Goal: Task Accomplishment & Management: Use online tool/utility

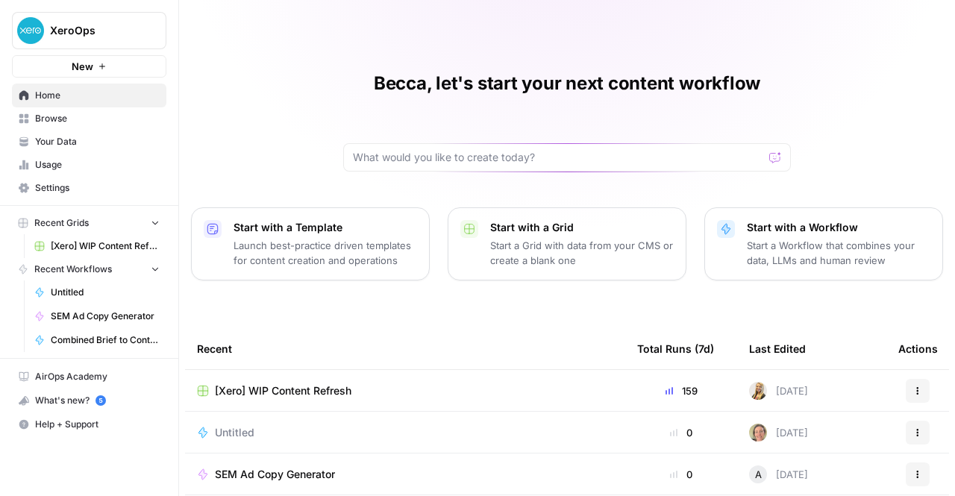
click at [915, 140] on div "Becca, let's start your next content workflow Start with a Template Launch best…" at bounding box center [567, 343] width 776 height 687
click at [75, 159] on span "Usage" at bounding box center [97, 164] width 125 height 13
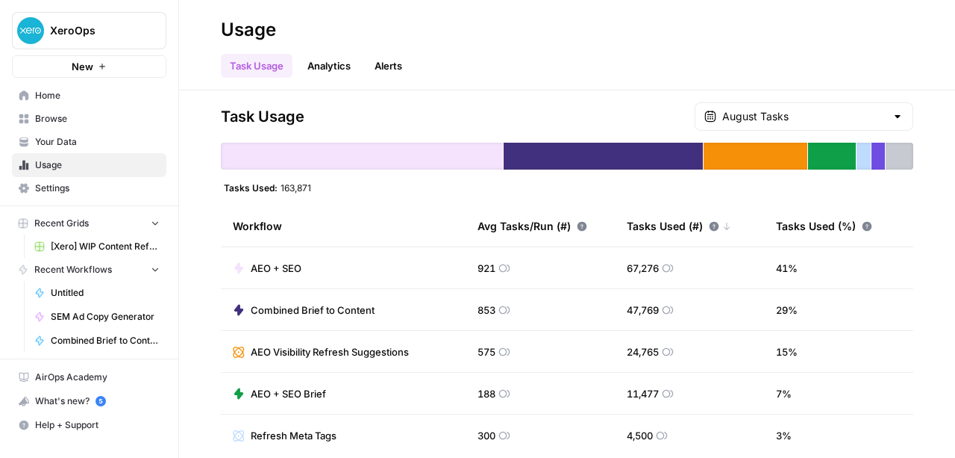
click at [100, 96] on span "Home" at bounding box center [97, 95] width 125 height 13
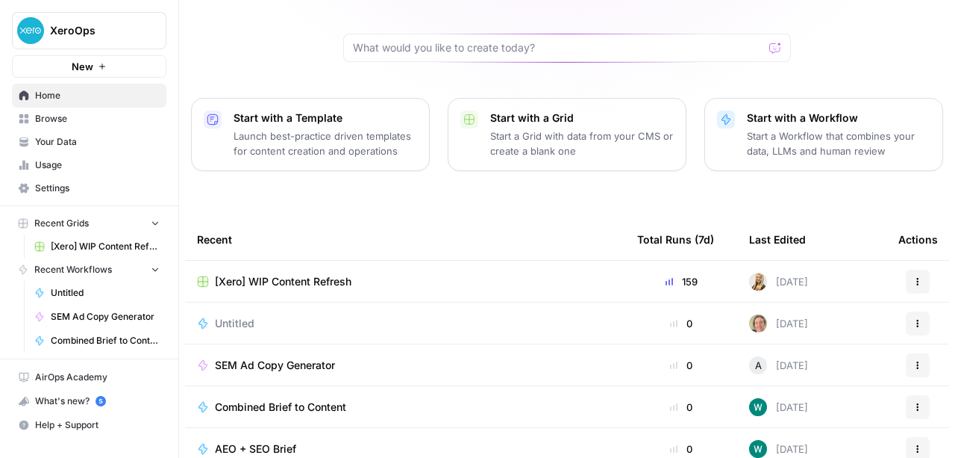
scroll to position [114, 0]
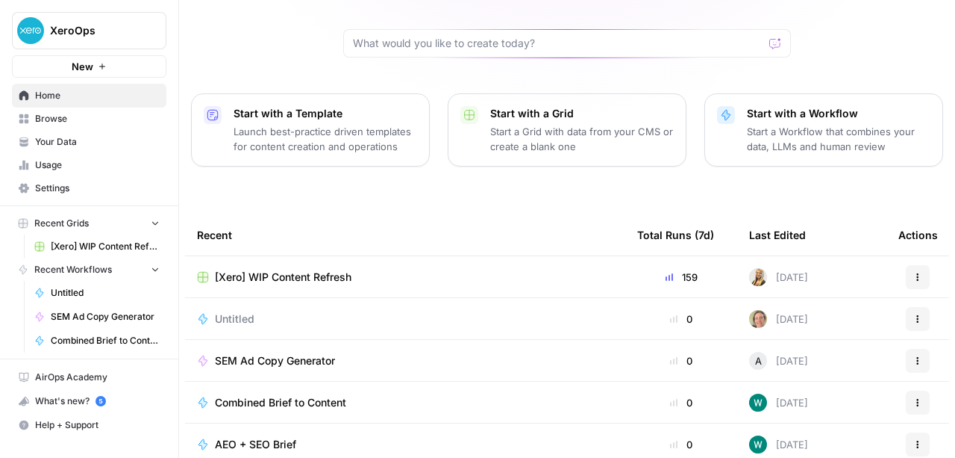
click at [544, 313] on div "Untitled" at bounding box center [405, 318] width 417 height 15
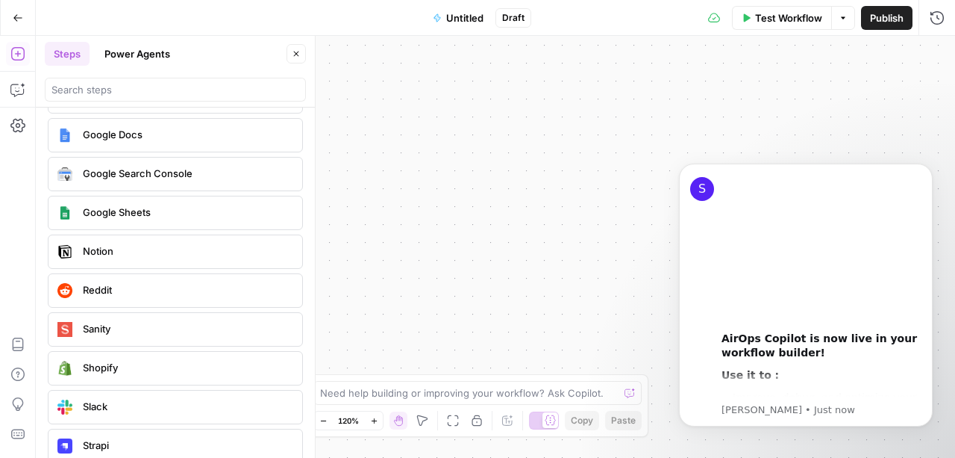
scroll to position [2866, 0]
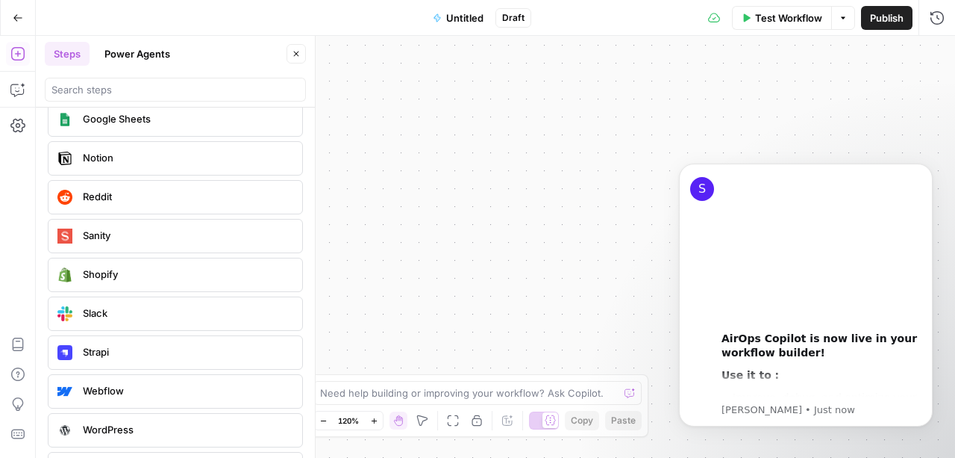
click at [140, 302] on div "Slack" at bounding box center [174, 314] width 243 height 24
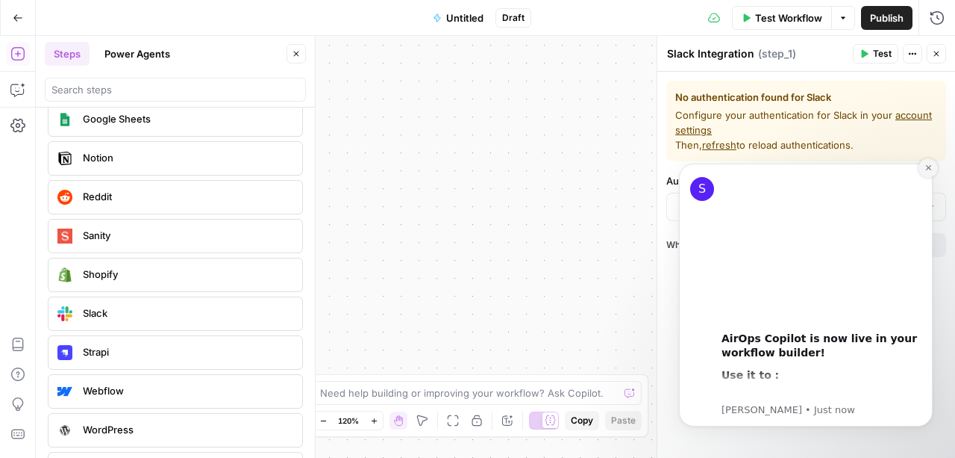
click at [925, 169] on icon "Dismiss notification" at bounding box center [929, 167] width 8 height 8
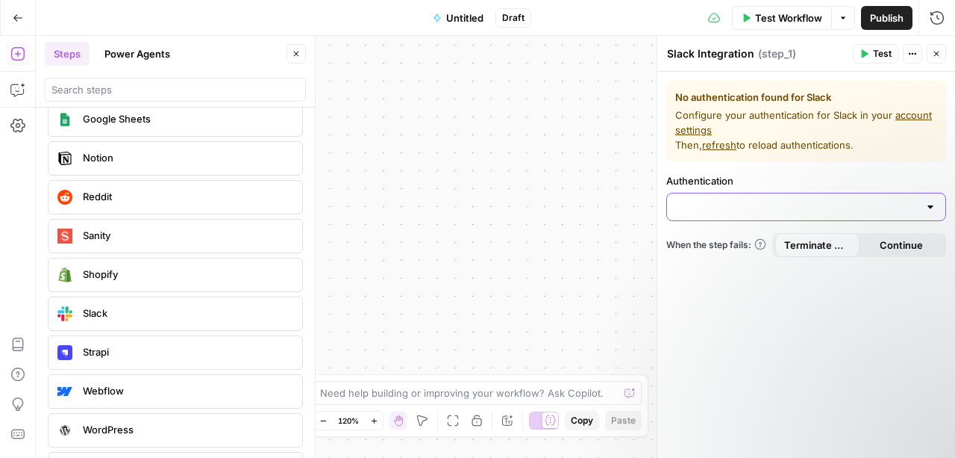
click at [821, 202] on input "Authentication" at bounding box center [797, 206] width 243 height 15
click at [905, 175] on label "Authentication" at bounding box center [807, 180] width 280 height 15
click at [905, 199] on input "Authentication" at bounding box center [797, 206] width 243 height 15
click at [155, 52] on button "Power Agents" at bounding box center [138, 54] width 84 height 24
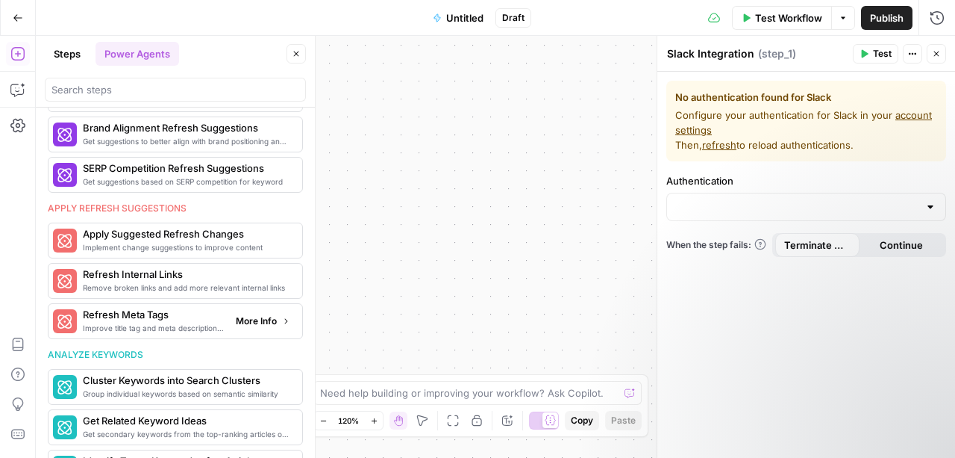
scroll to position [817, 0]
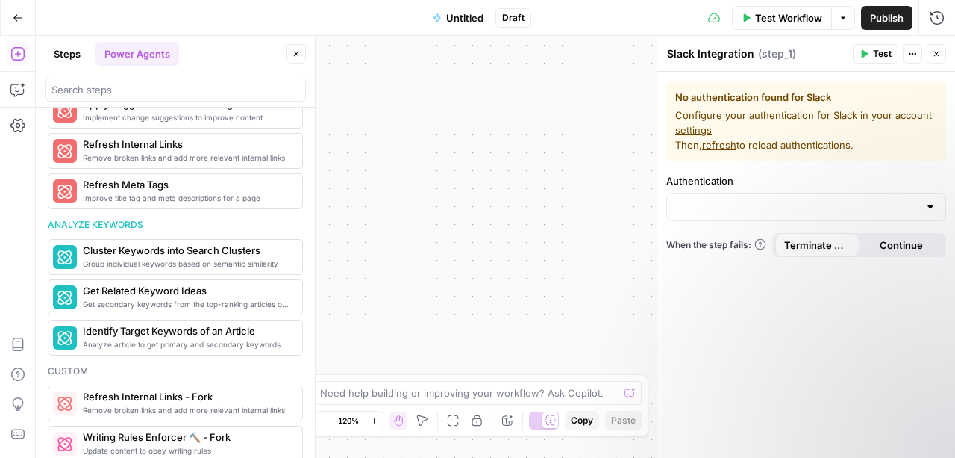
click at [70, 52] on button "Steps" at bounding box center [67, 54] width 45 height 24
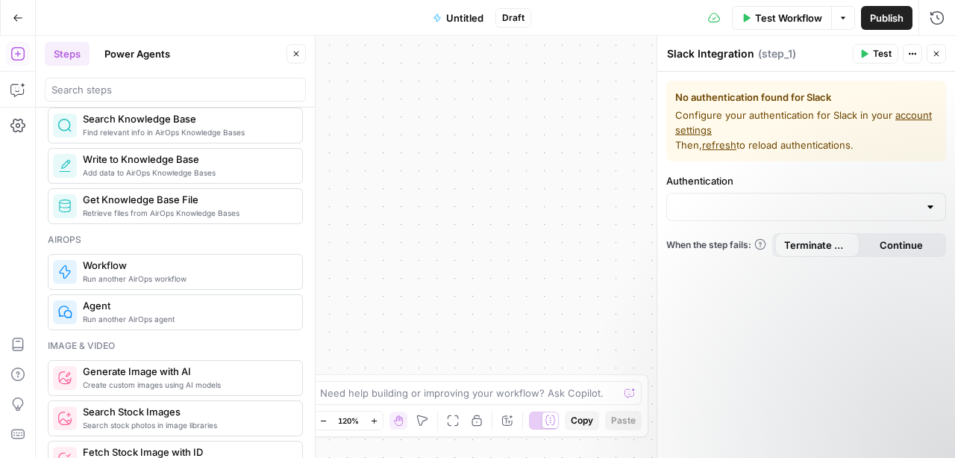
click at [936, 174] on label "Authentication" at bounding box center [807, 180] width 280 height 15
click at [919, 199] on input "Authentication" at bounding box center [797, 206] width 243 height 15
